Goal: Information Seeking & Learning: Learn about a topic

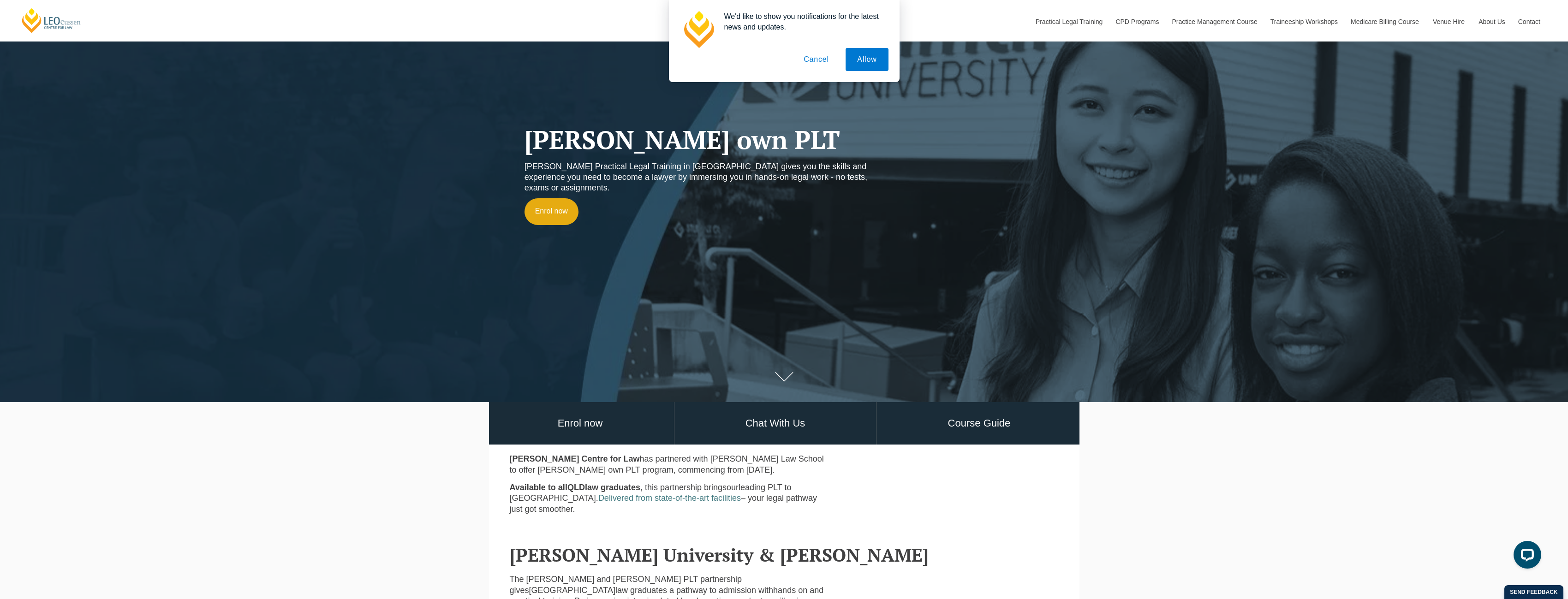
click at [821, 60] on button "Cancel" at bounding box center [816, 60] width 49 height 23
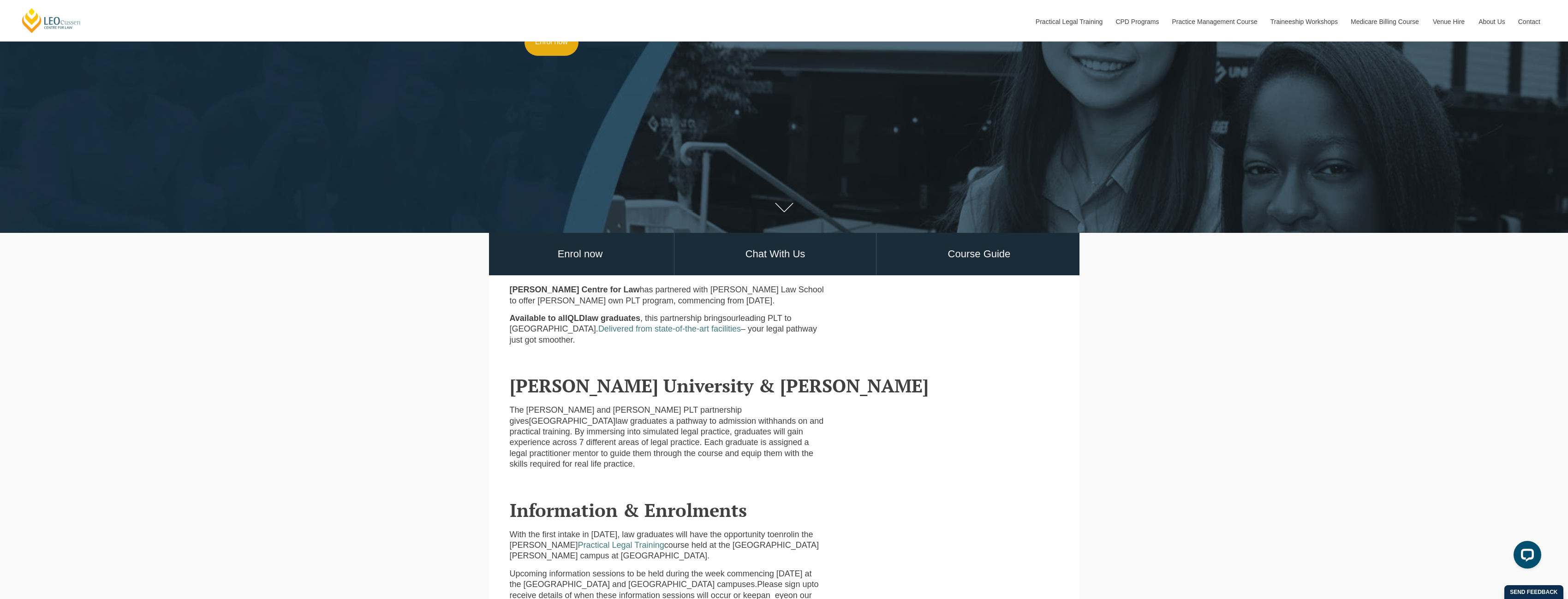
scroll to position [277, 0]
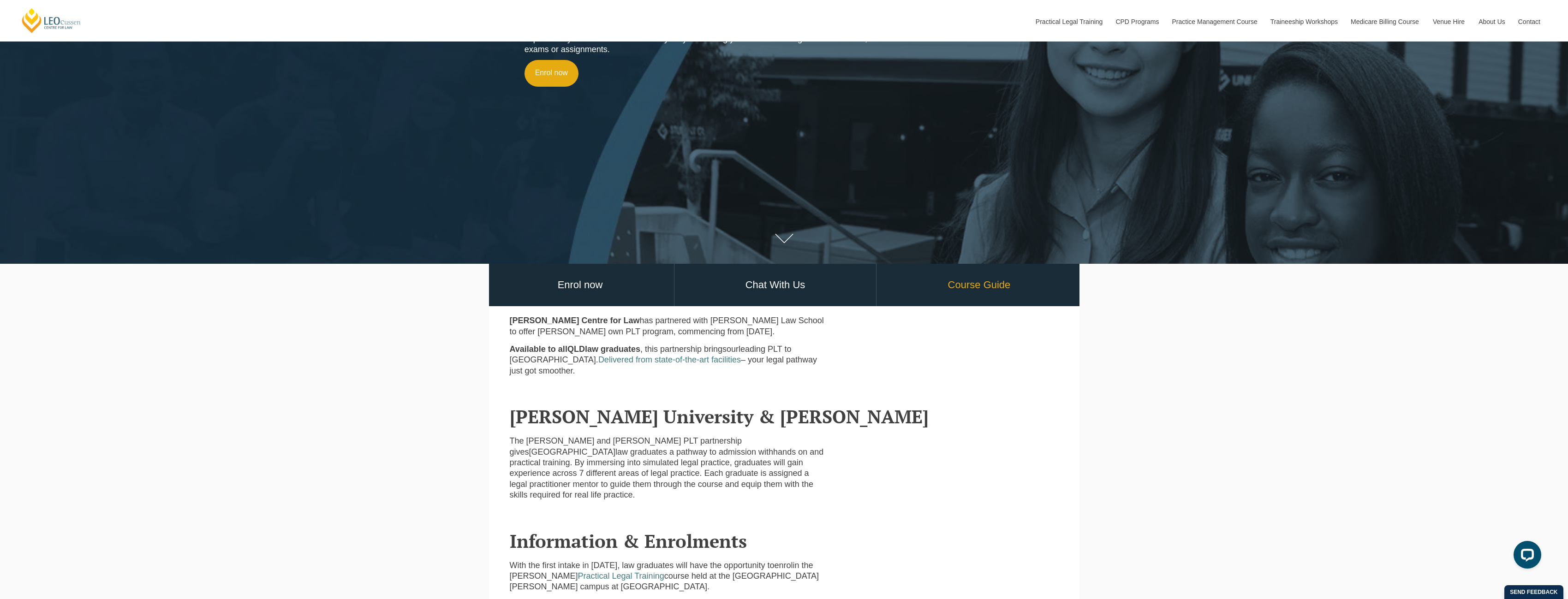
click at [975, 289] on link "Course Guide" at bounding box center [978, 285] width 205 height 43
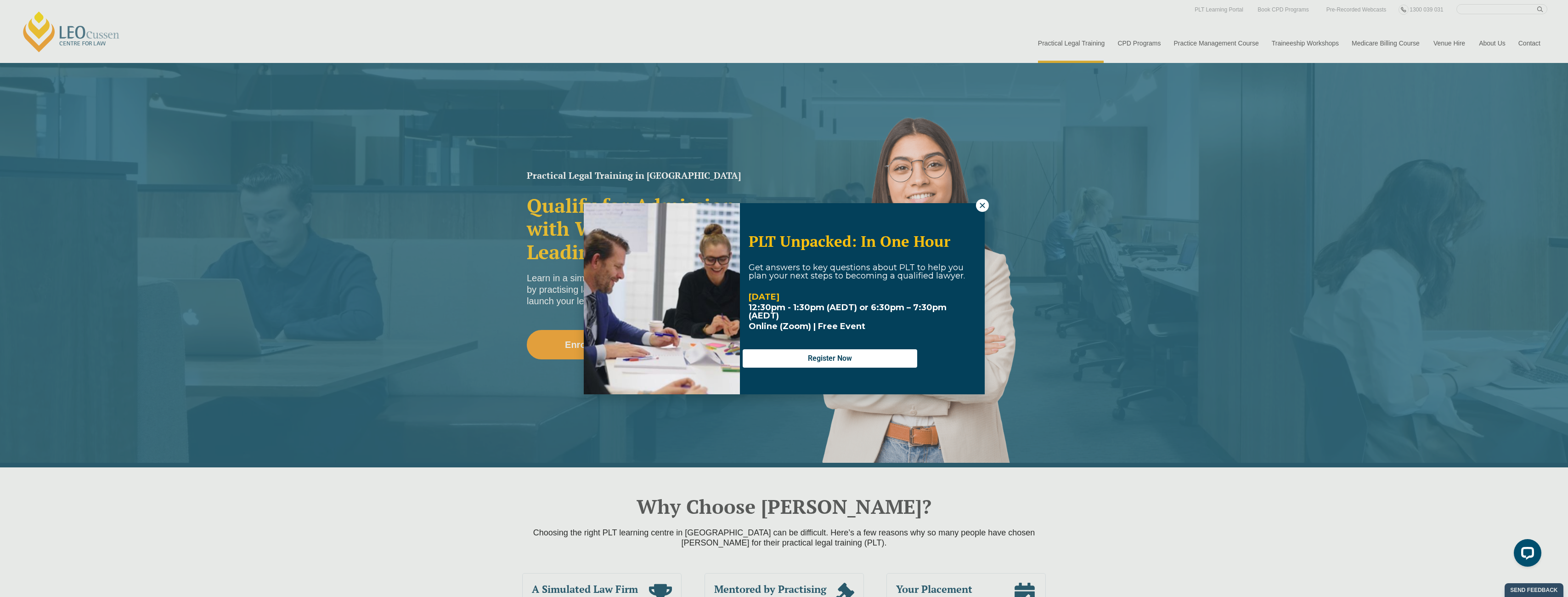
click at [982, 205] on icon at bounding box center [981, 205] width 5 height 5
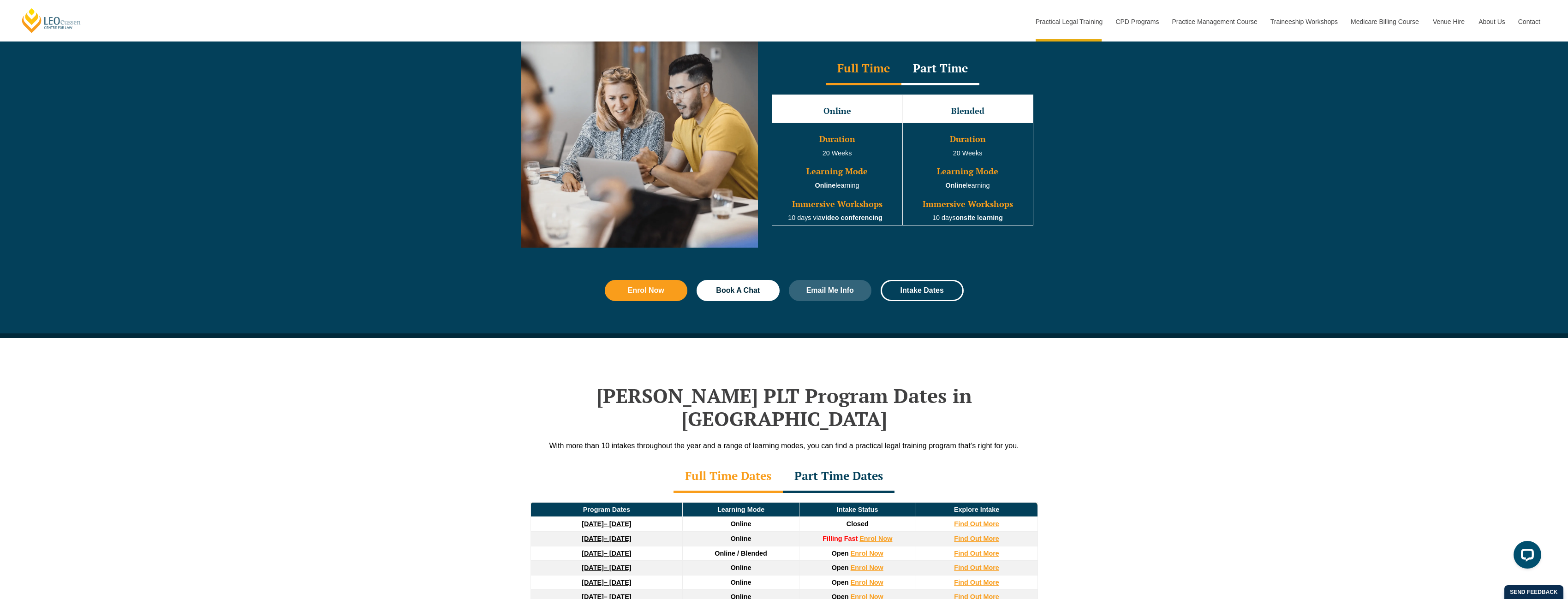
scroll to position [876, 0]
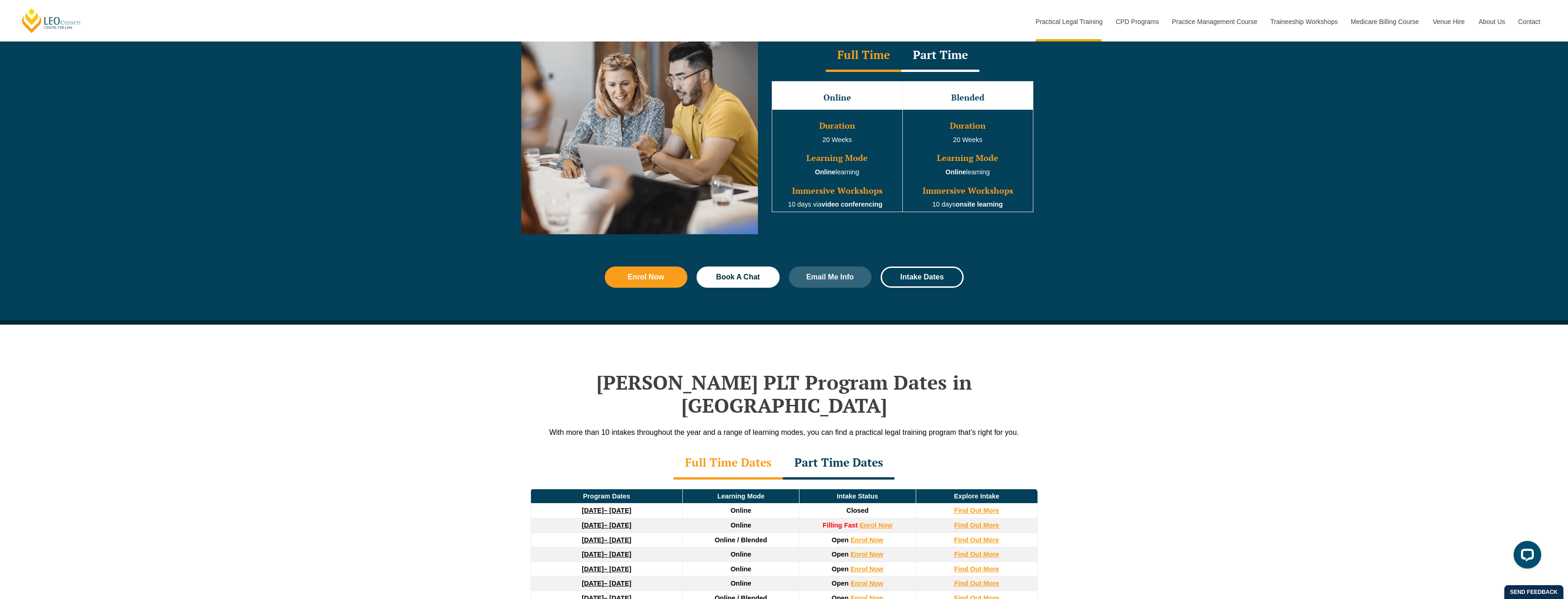
click at [838, 447] on div "Part Time Dates" at bounding box center [838, 463] width 112 height 32
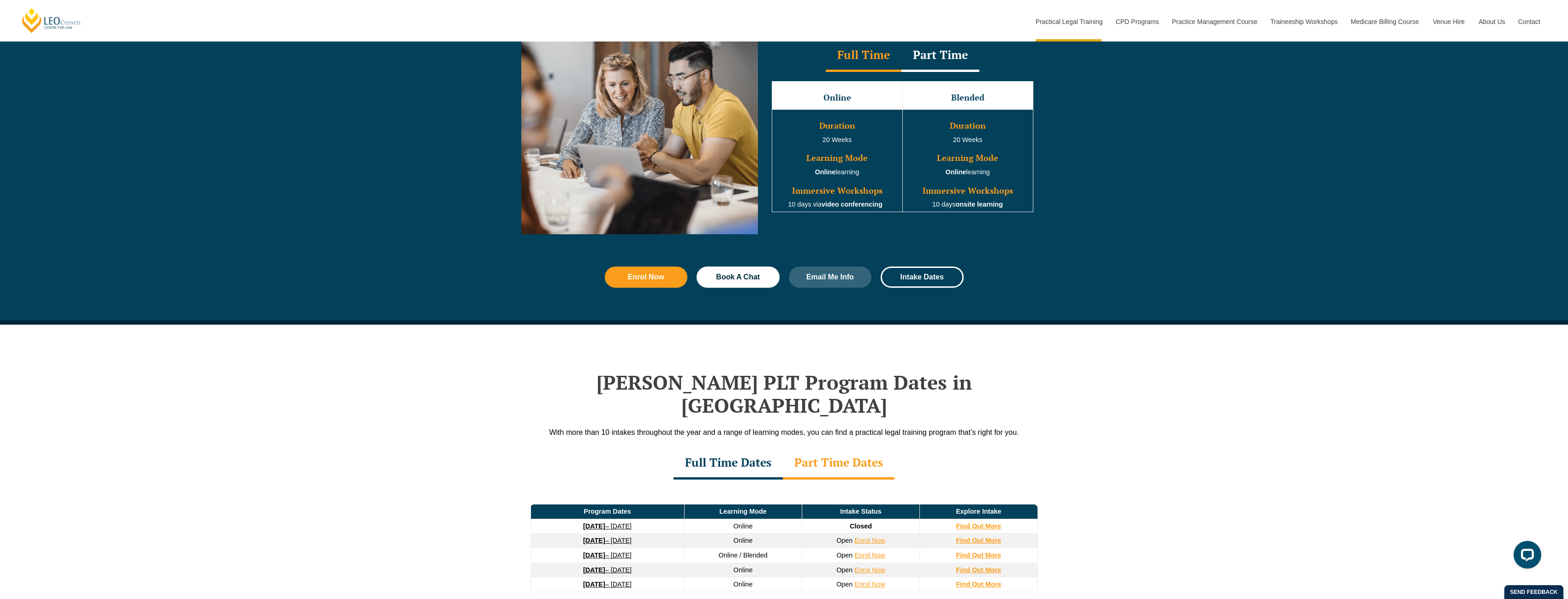
click at [739, 447] on div "Full Time Dates" at bounding box center [728, 463] width 110 height 32
